Goal: Information Seeking & Learning: Check status

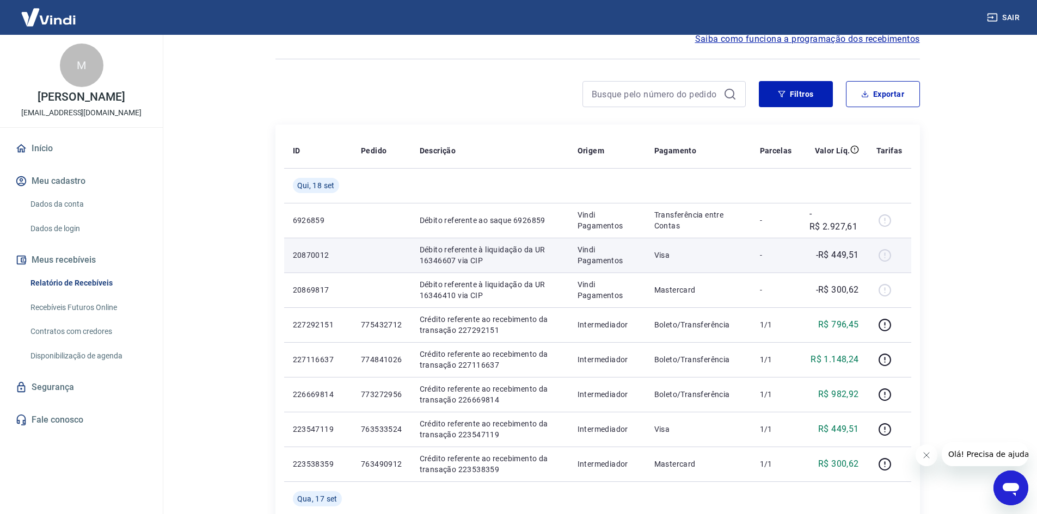
scroll to position [218, 0]
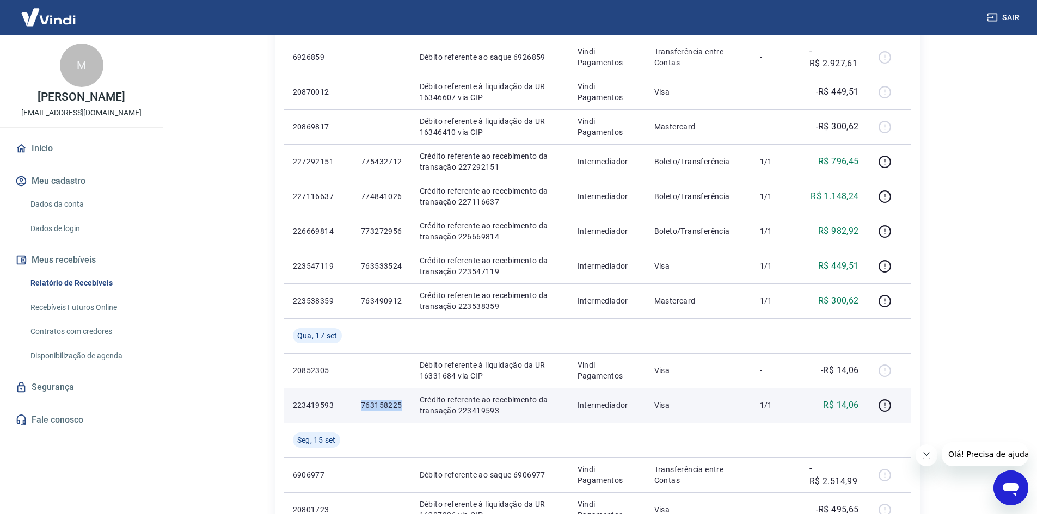
drag, startPoint x: 362, startPoint y: 405, endPoint x: 402, endPoint y: 403, distance: 40.3
click at [402, 403] on td "763158225" at bounding box center [381, 405] width 59 height 35
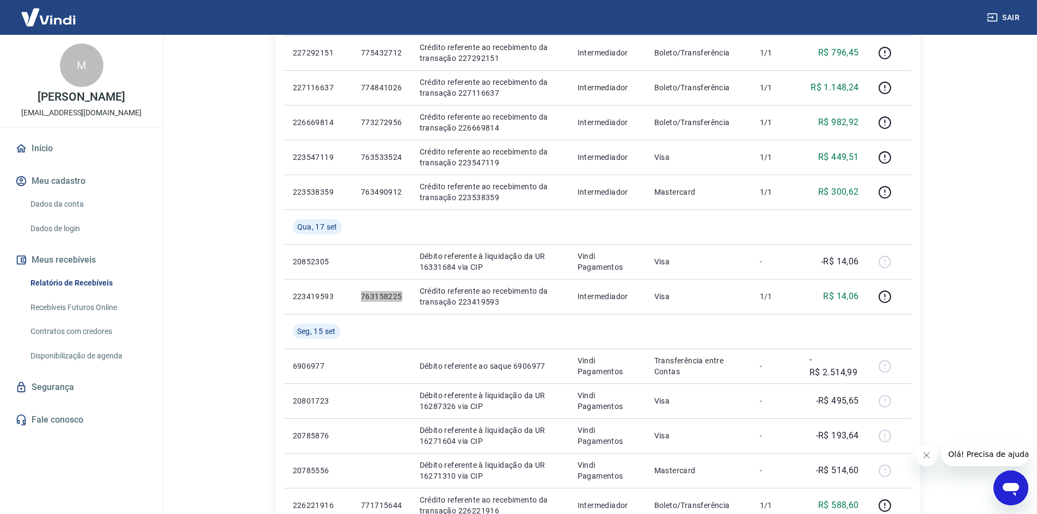
scroll to position [163, 0]
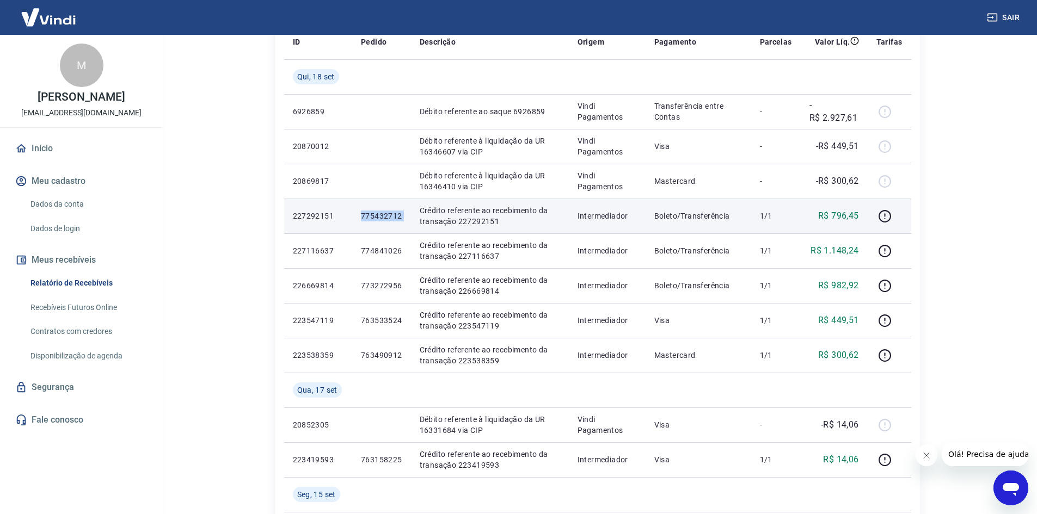
drag, startPoint x: 361, startPoint y: 213, endPoint x: 411, endPoint y: 214, distance: 50.1
click at [411, 214] on tr "227292151 775432712 Crédito referente ao recebimento da transação 227292151 Int…" at bounding box center [597, 216] width 627 height 35
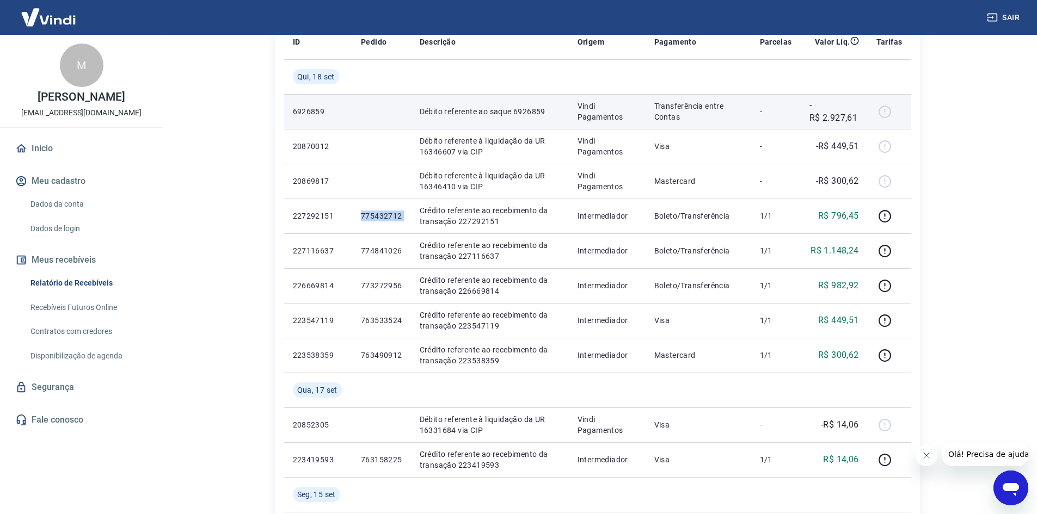
copy p "775432712"
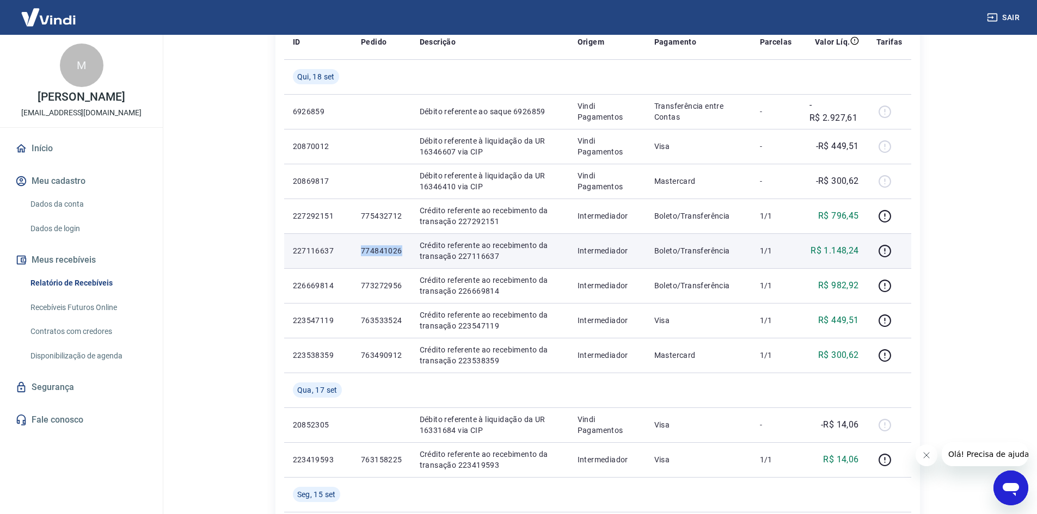
drag, startPoint x: 361, startPoint y: 251, endPoint x: 402, endPoint y: 250, distance: 40.8
click at [402, 250] on p "774841026" at bounding box center [381, 250] width 41 height 11
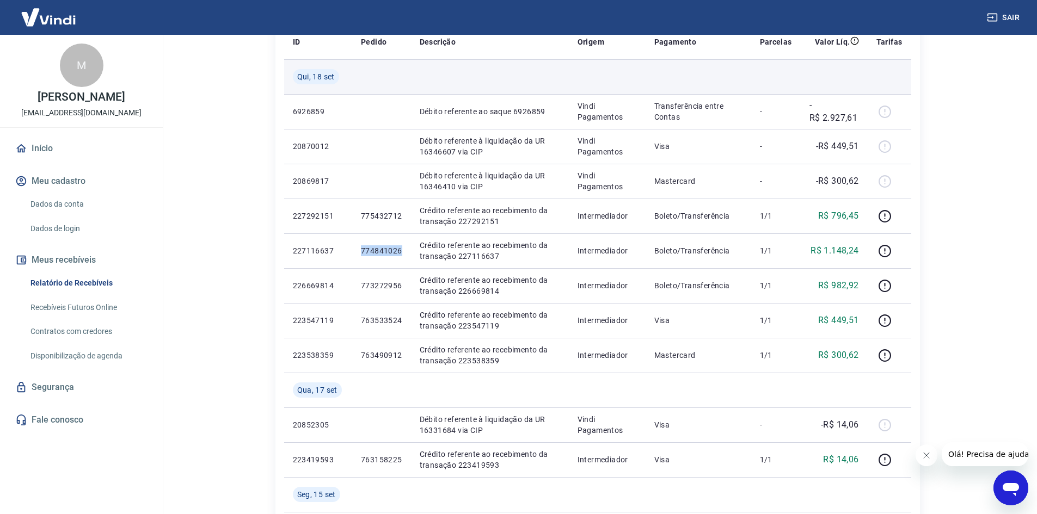
copy p "774841026"
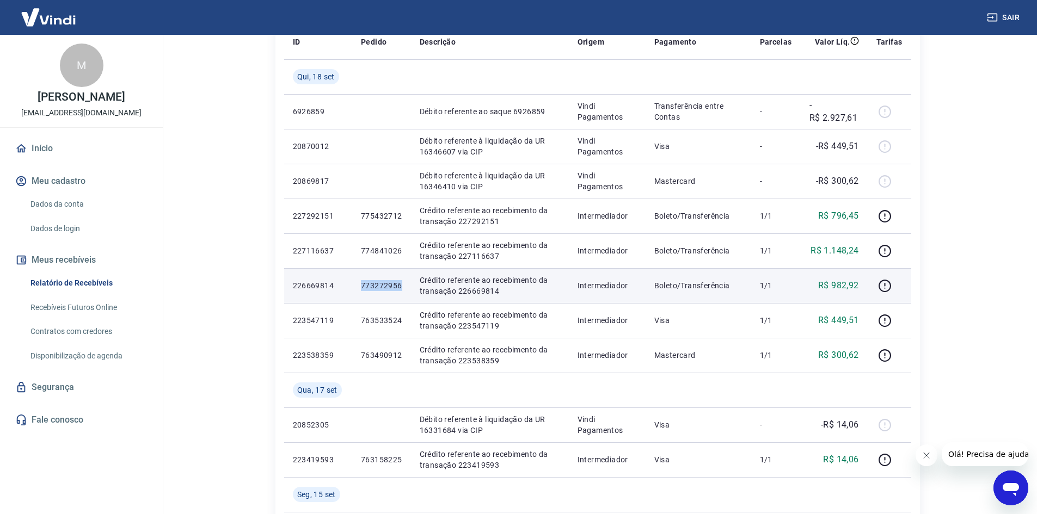
drag, startPoint x: 348, startPoint y: 286, endPoint x: 400, endPoint y: 287, distance: 51.7
click at [400, 287] on tr "226669814 773272956 Crédito referente ao recebimento da transação 226669814 Int…" at bounding box center [597, 285] width 627 height 35
copy tr "773272956"
